Goal: Task Accomplishment & Management: Use online tool/utility

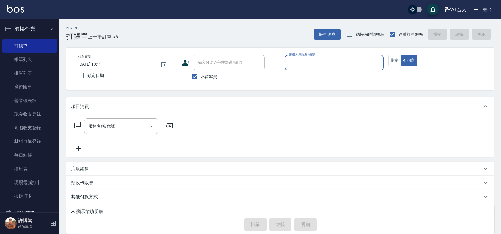
click at [333, 67] on input "服務人員姓名/編號" at bounding box center [333, 62] width 93 height 10
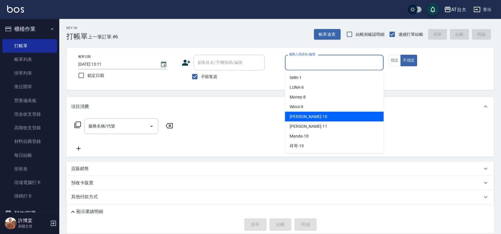
drag, startPoint x: 320, startPoint y: 115, endPoint x: 289, endPoint y: 120, distance: 31.9
click at [320, 115] on div "JOJO -10" at bounding box center [334, 117] width 99 height 10
type input "JOJO-10"
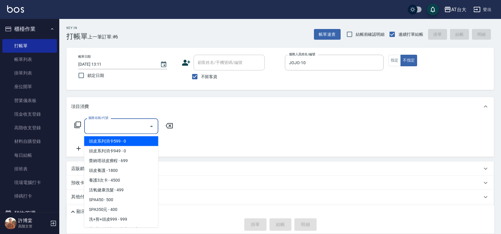
click at [146, 127] on input "服務名稱/代號" at bounding box center [117, 126] width 60 height 10
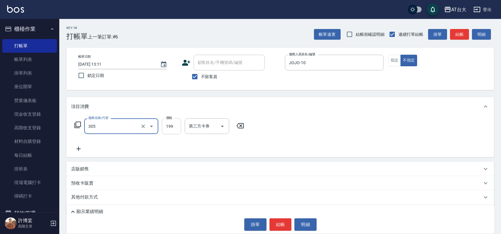
type input "剪髮(305)"
click at [164, 127] on input "199" at bounding box center [171, 127] width 19 height 16
type input "250"
click at [283, 221] on button "結帳" at bounding box center [280, 225] width 22 height 12
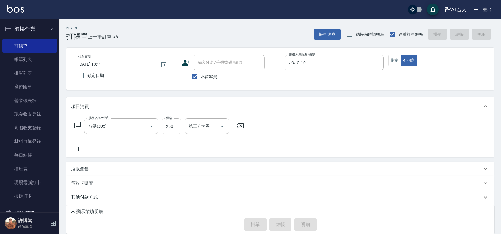
type input "[DATE] 13:47"
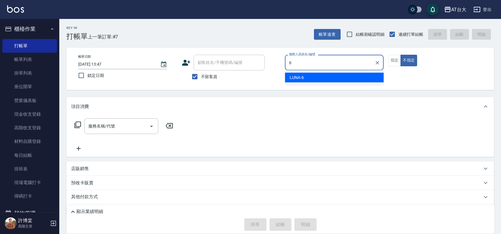
type input "LUNA-6"
type button "false"
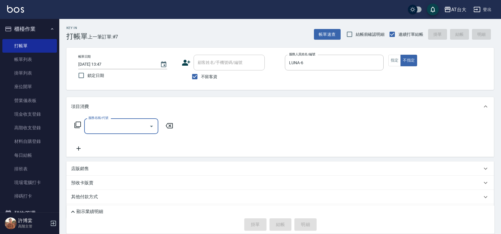
type input "3"
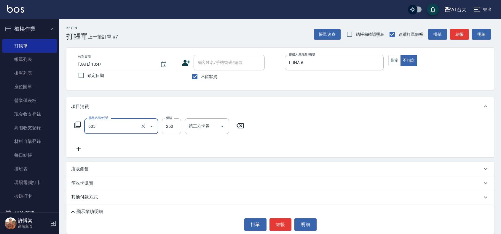
type input "洗髮 (女)(605)"
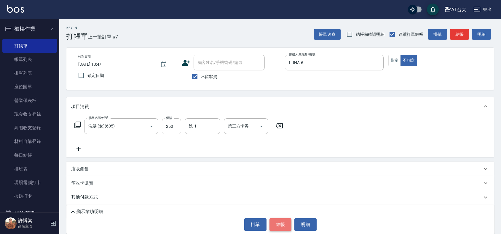
click at [285, 227] on button "結帳" at bounding box center [280, 225] width 22 height 12
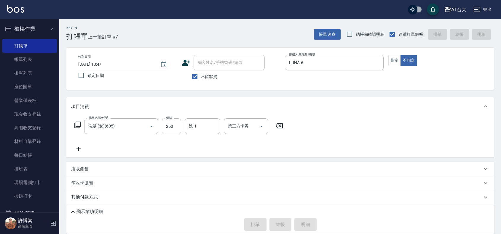
type input "[DATE] 14:15"
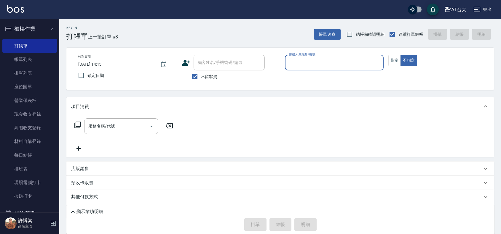
click at [325, 58] on input "服務人員姓名/編號" at bounding box center [333, 62] width 93 height 10
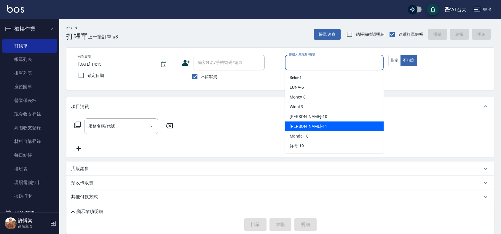
click at [317, 128] on div "[PERSON_NAME] -11" at bounding box center [334, 127] width 99 height 10
type input "[PERSON_NAME]-11"
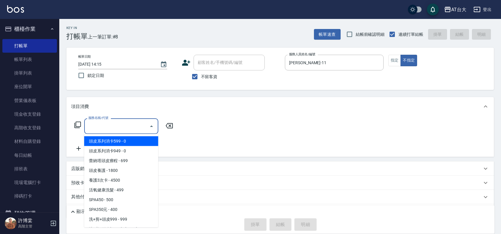
click at [105, 126] on input "服務名稱/代號" at bounding box center [117, 126] width 60 height 10
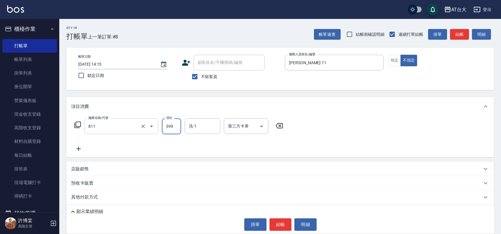
type input "洗+剪(811)"
type input "450"
click at [284, 228] on button "結帳" at bounding box center [280, 225] width 22 height 12
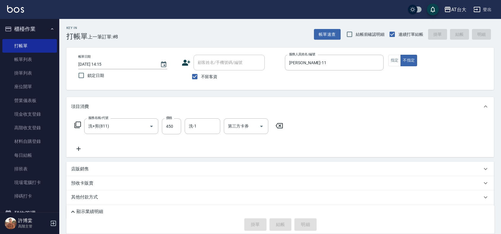
type input "[DATE] 14:40"
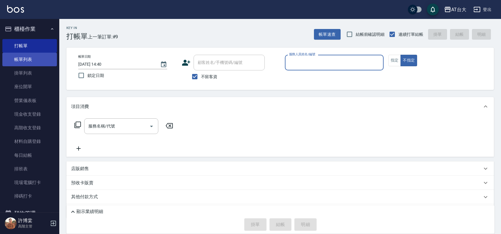
click at [24, 60] on link "帳單列表" at bounding box center [29, 60] width 55 height 14
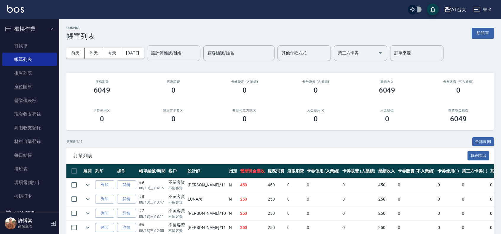
click at [198, 57] on input "設計師編號/姓名" at bounding box center [174, 53] width 48 height 10
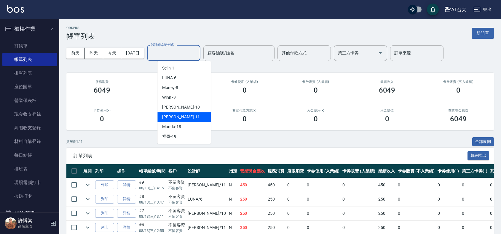
click at [193, 113] on div "[PERSON_NAME] -11" at bounding box center [183, 117] width 53 height 10
type input "[PERSON_NAME]-11"
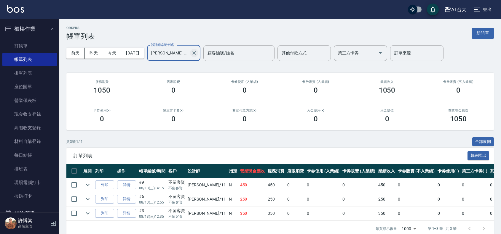
click at [197, 54] on icon "Clear" at bounding box center [194, 53] width 6 height 6
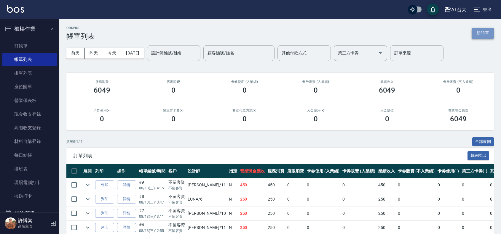
click at [478, 33] on button "新開單" at bounding box center [482, 33] width 22 height 11
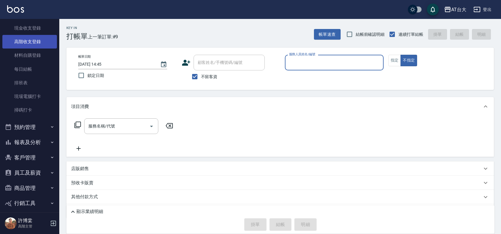
scroll to position [107, 0]
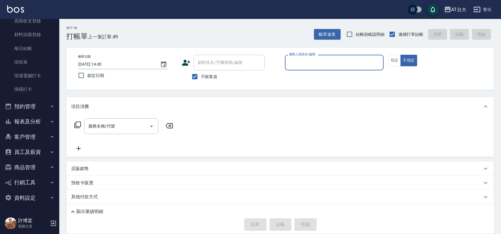
click at [16, 127] on button "報表及分析" at bounding box center [29, 121] width 55 height 15
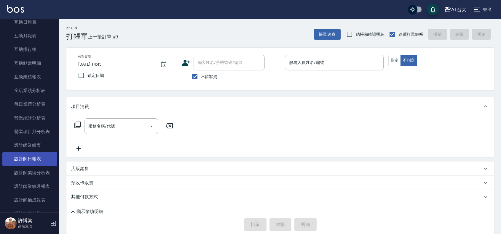
scroll to position [292, 0]
click at [28, 158] on link "設計師日報表" at bounding box center [29, 159] width 55 height 14
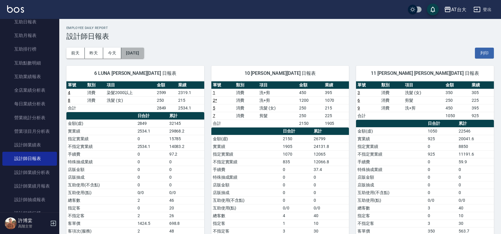
click at [143, 53] on button "[DATE]" at bounding box center [132, 53] width 23 height 11
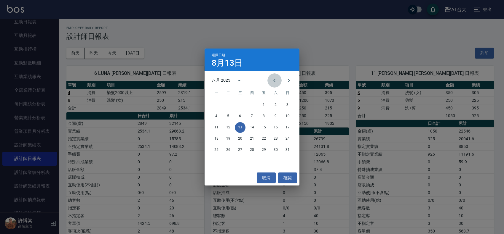
click at [269, 83] on button "Previous month" at bounding box center [274, 80] width 14 height 14
click at [286, 117] on button "13" at bounding box center [287, 116] width 11 height 11
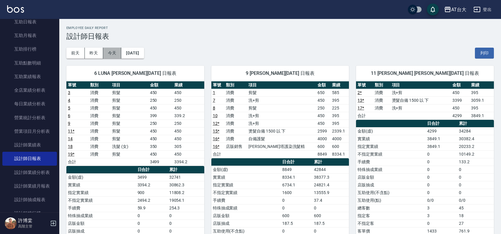
click at [109, 52] on button "今天" at bounding box center [112, 53] width 18 height 11
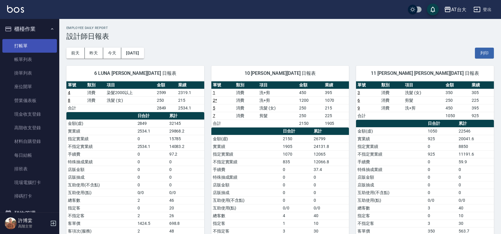
click at [32, 43] on link "打帳單" at bounding box center [29, 46] width 55 height 14
